Goal: Information Seeking & Learning: Learn about a topic

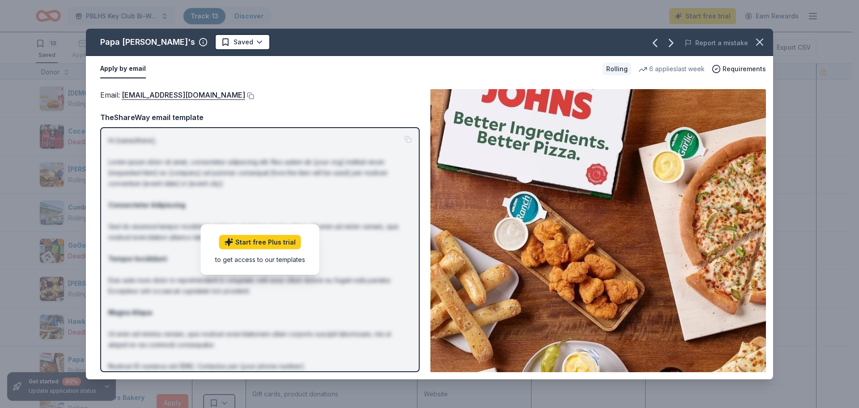
scroll to position [90, 0]
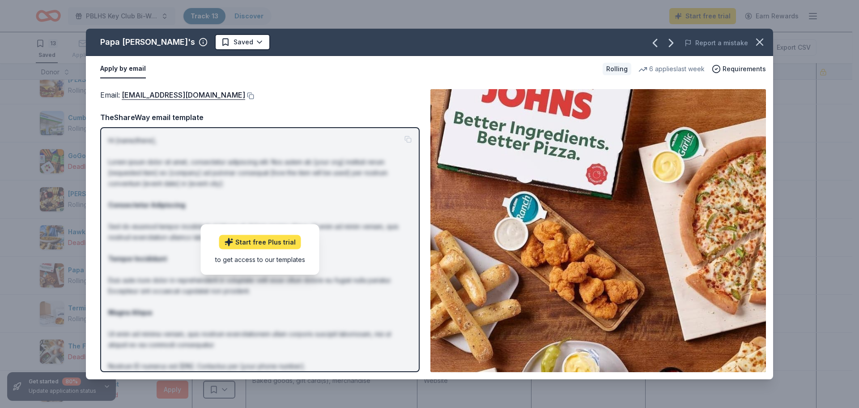
click at [276, 244] on link "Start free Plus trial" at bounding box center [260, 242] width 82 height 14
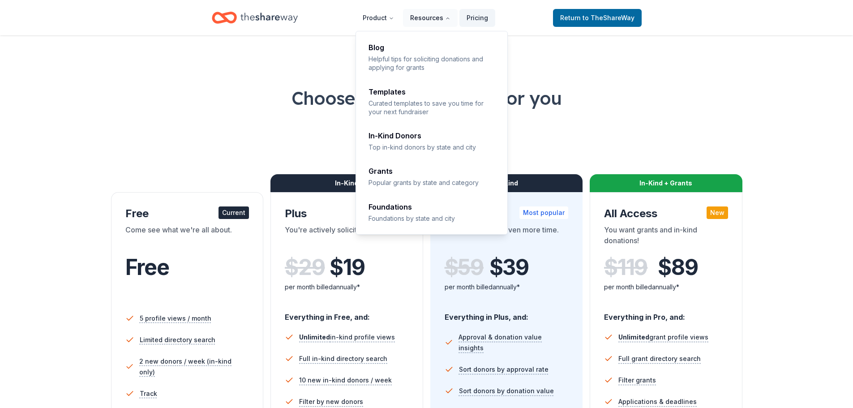
click at [420, 17] on button "Resources" at bounding box center [430, 18] width 55 height 18
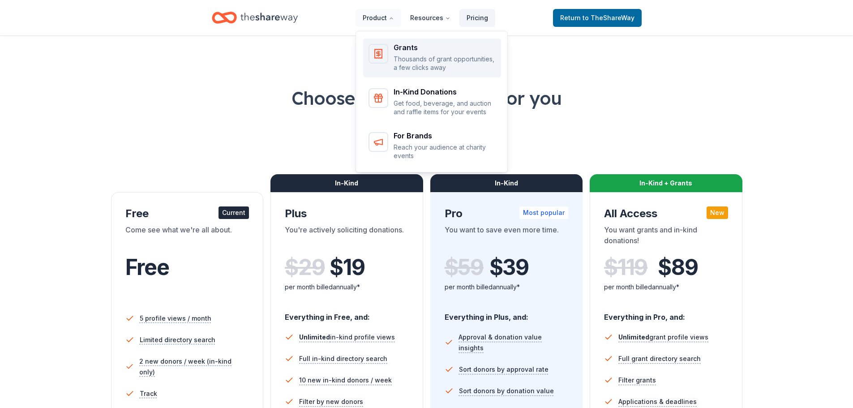
click at [371, 55] on div "Main" at bounding box center [378, 54] width 20 height 20
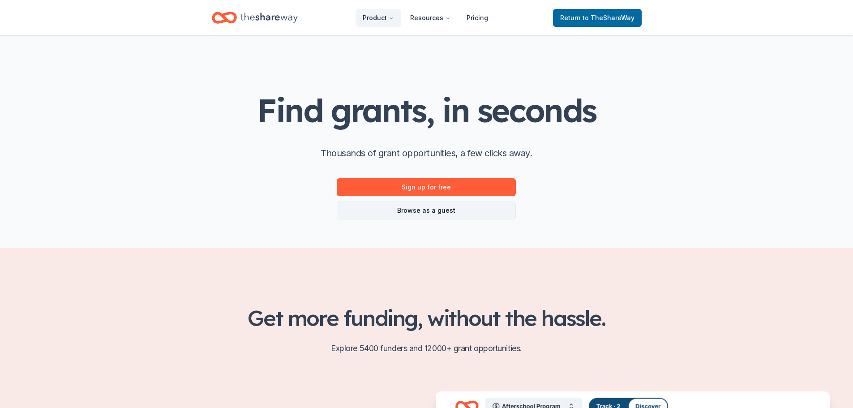
click at [415, 212] on link "Browse as a guest" at bounding box center [426, 210] width 179 height 18
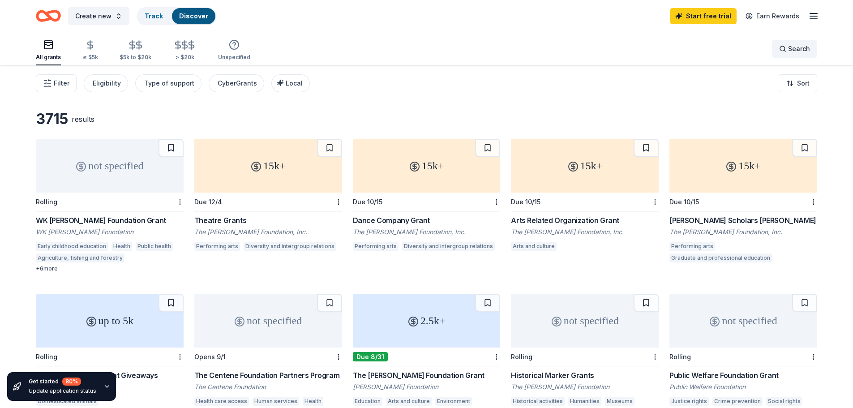
click at [789, 48] on span "Search" at bounding box center [799, 48] width 22 height 11
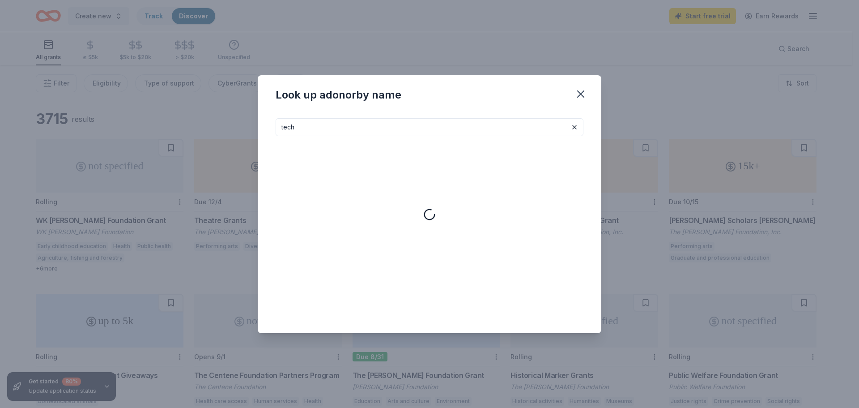
type input "tech"
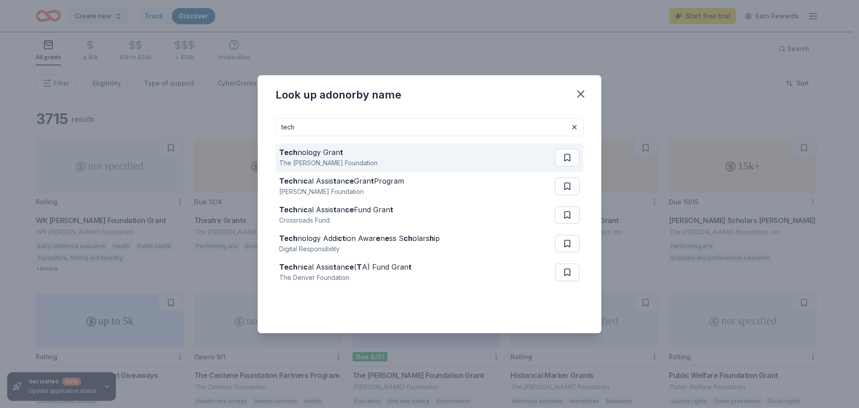
click at [309, 158] on div "The Frist Foundation" at bounding box center [328, 163] width 98 height 11
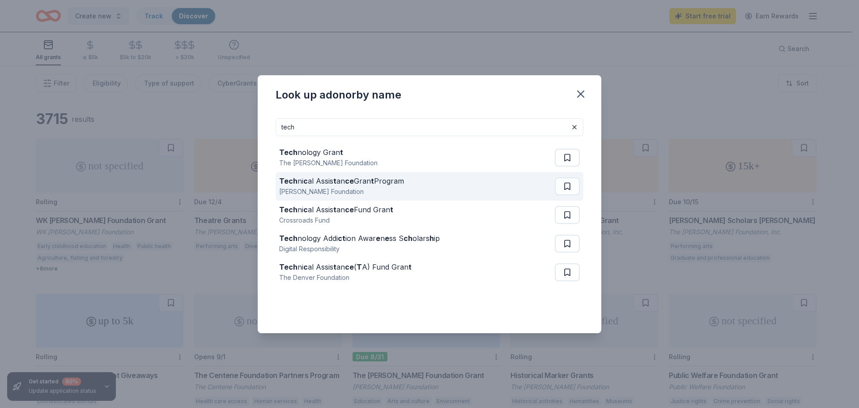
click at [417, 189] on div "Tech ni c al Assis t an ce Gran t Program Bonfils-Stanton Foundation" at bounding box center [417, 186] width 276 height 29
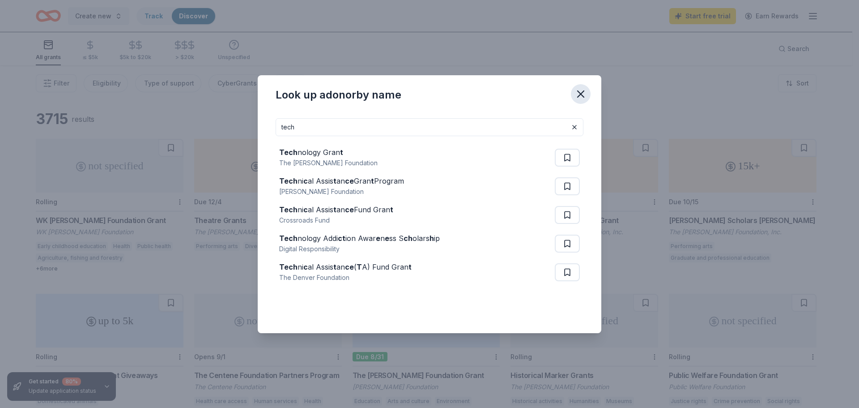
click at [582, 94] on icon "button" at bounding box center [581, 94] width 13 height 13
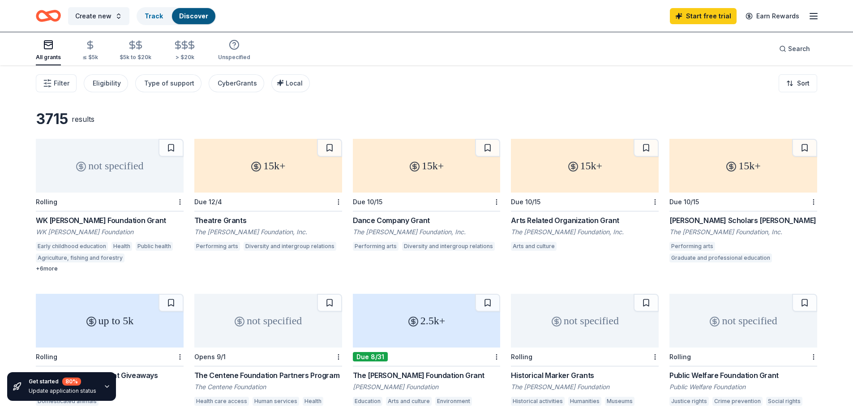
click at [185, 16] on link "Discover" at bounding box center [193, 16] width 29 height 8
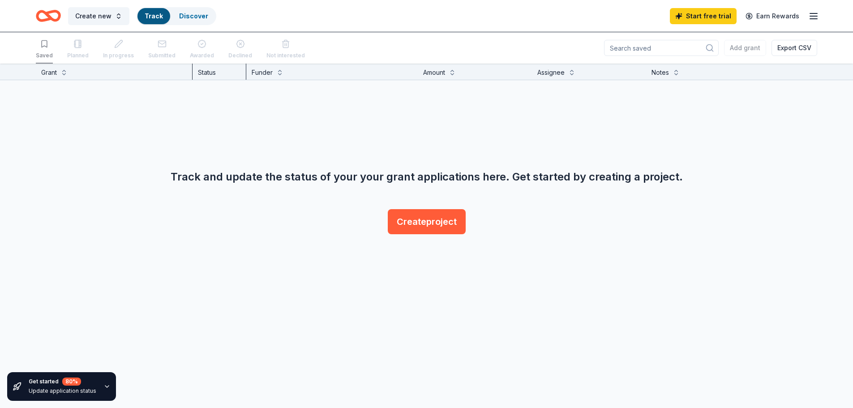
scroll to position [0, 0]
click at [808, 14] on div "Start free trial Earn Rewards" at bounding box center [744, 15] width 149 height 21
click at [816, 17] on icon "button" at bounding box center [813, 16] width 11 height 11
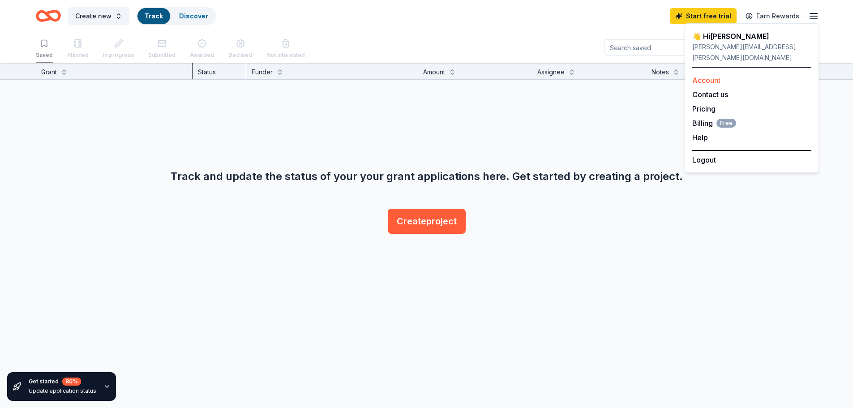
click at [704, 76] on link "Account" at bounding box center [706, 80] width 28 height 9
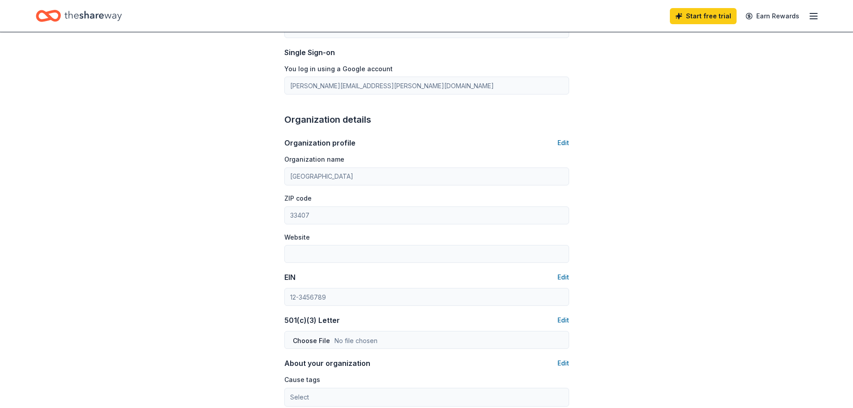
scroll to position [179, 0]
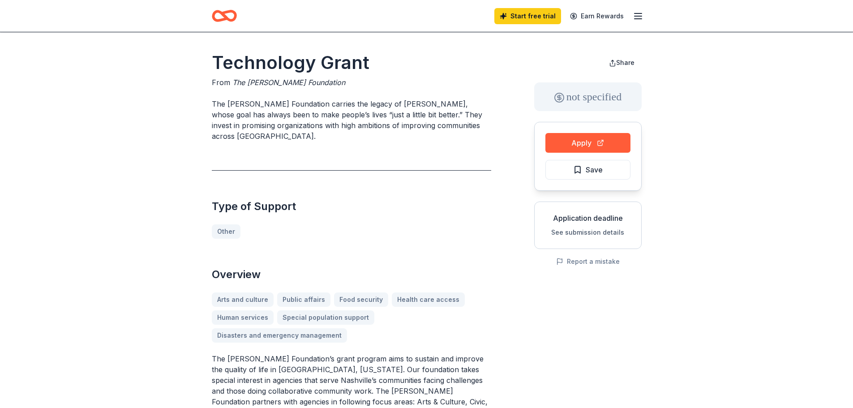
click at [449, 211] on div "Type of Support Other" at bounding box center [351, 204] width 279 height 68
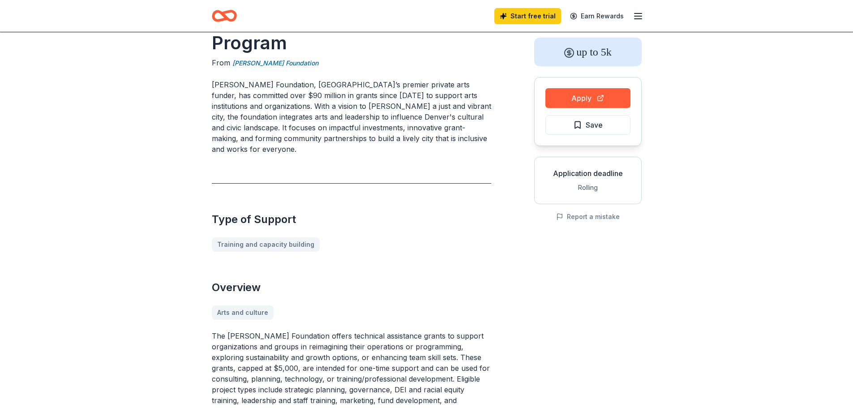
scroll to position [90, 0]
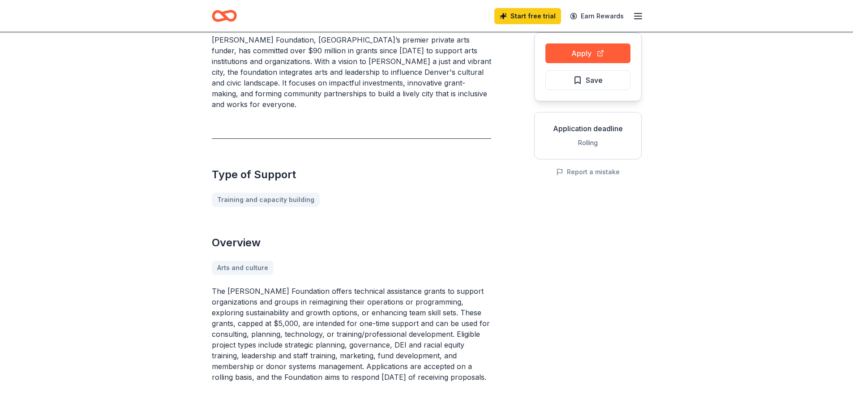
drag, startPoint x: 400, startPoint y: 185, endPoint x: 132, endPoint y: 217, distance: 269.6
